Goal: Information Seeking & Learning: Learn about a topic

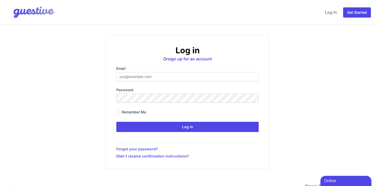
click at [33, 14] on img at bounding box center [30, 12] width 52 height 20
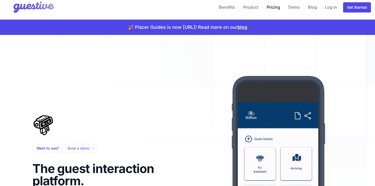
click at [272, 11] on link "Pricing" at bounding box center [274, 7] width 18 height 12
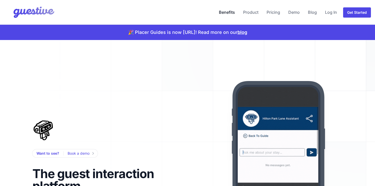
click at [234, 13] on link "Benefits" at bounding box center [227, 12] width 20 height 12
click at [252, 10] on link "Product" at bounding box center [250, 12] width 19 height 12
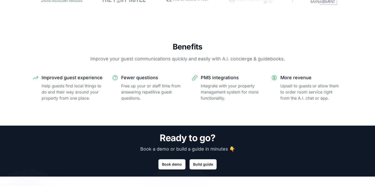
scroll to position [93, 0]
